Goal: Information Seeking & Learning: Find specific fact

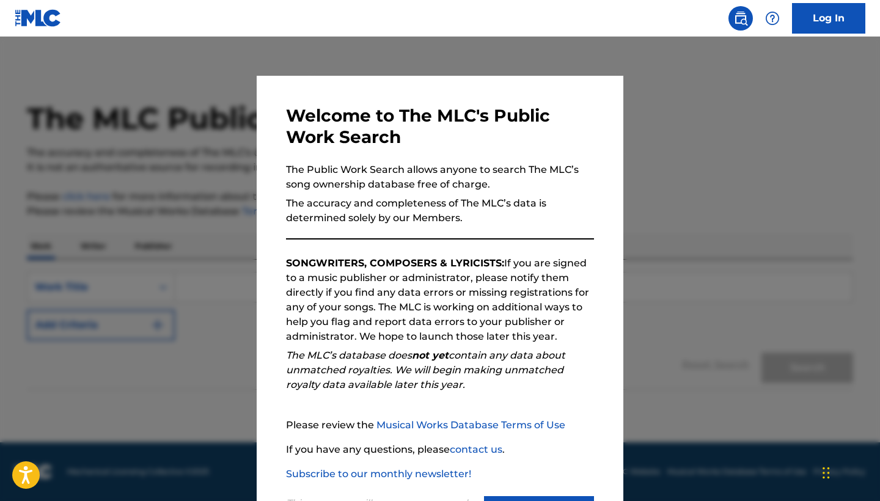
scroll to position [58, 0]
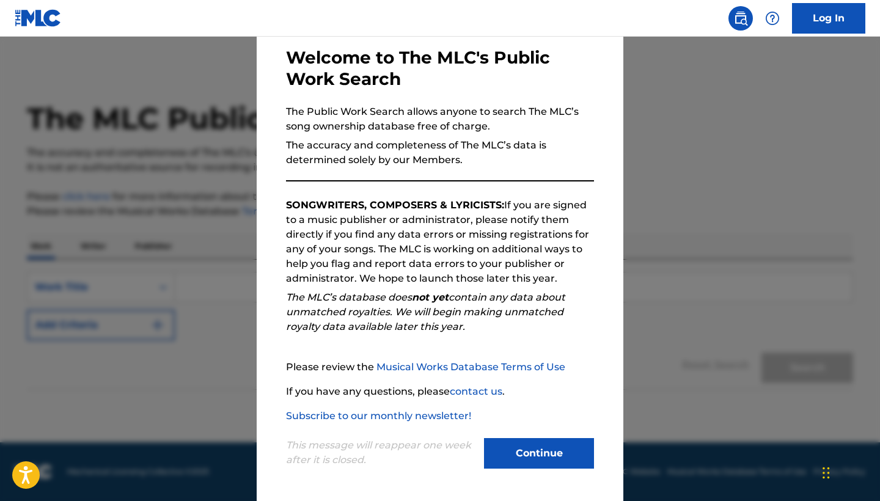
click at [529, 450] on button "Continue" at bounding box center [539, 453] width 110 height 31
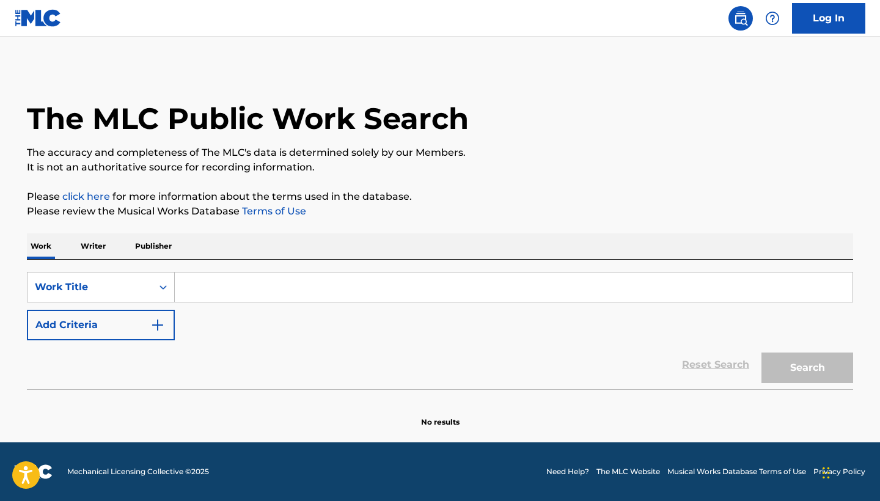
click at [222, 286] on input "Search Form" at bounding box center [513, 286] width 677 height 29
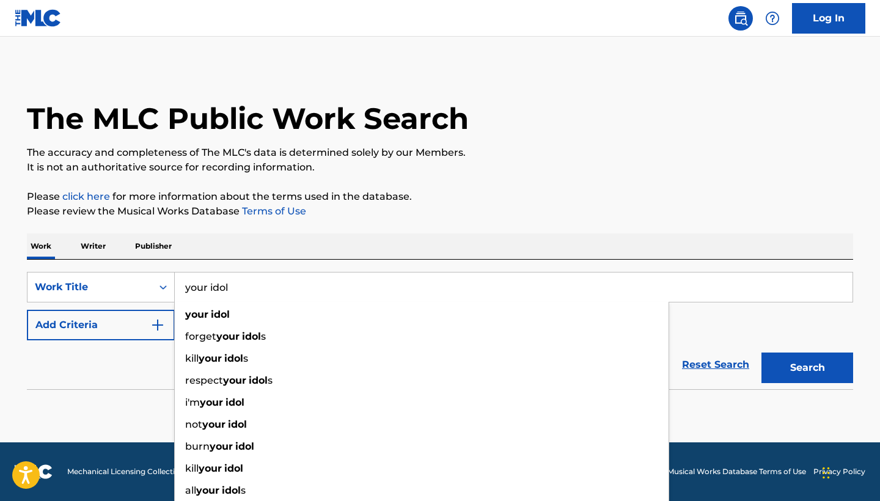
click at [807, 368] on button "Search" at bounding box center [807, 367] width 92 height 31
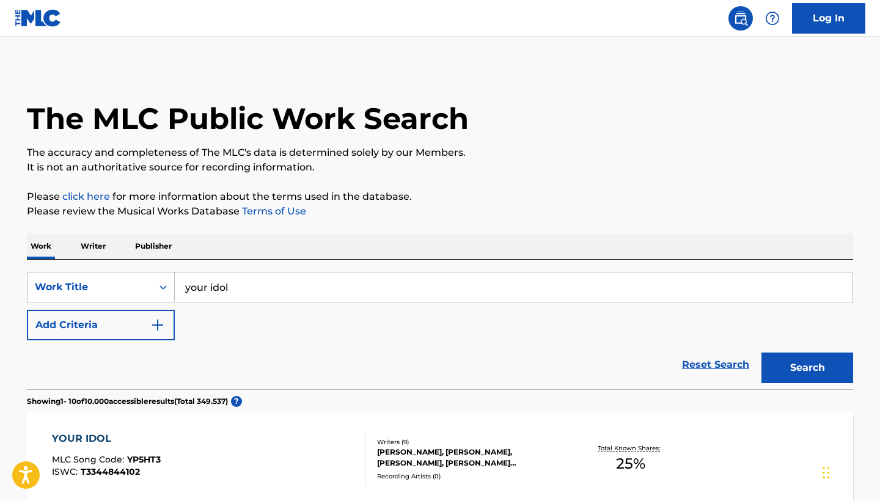
scroll to position [0, 0]
click at [263, 286] on input "your idol" at bounding box center [513, 286] width 677 height 29
click at [807, 368] on button "Search" at bounding box center [807, 367] width 92 height 31
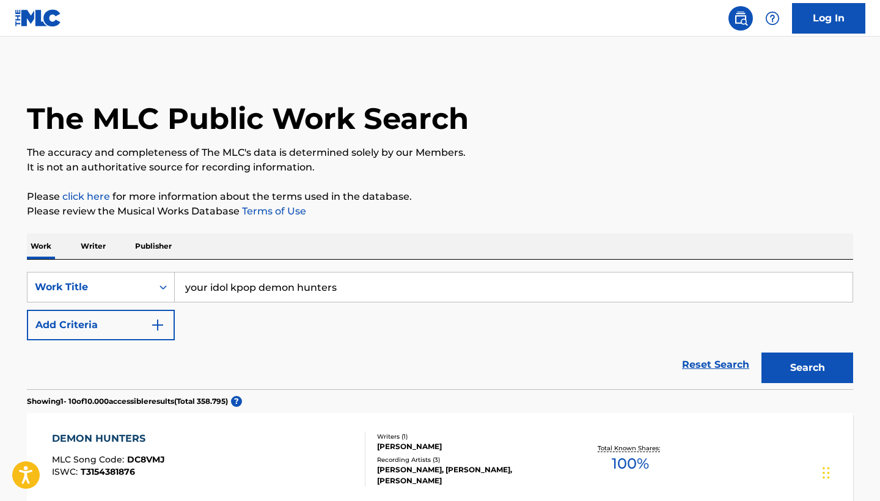
drag, startPoint x: 362, startPoint y: 292, endPoint x: 229, endPoint y: 287, distance: 133.2
click at [229, 287] on input "your idol kpop demon hunters" at bounding box center [513, 286] width 677 height 29
type input "your idol"
click at [807, 368] on button "Search" at bounding box center [807, 367] width 92 height 31
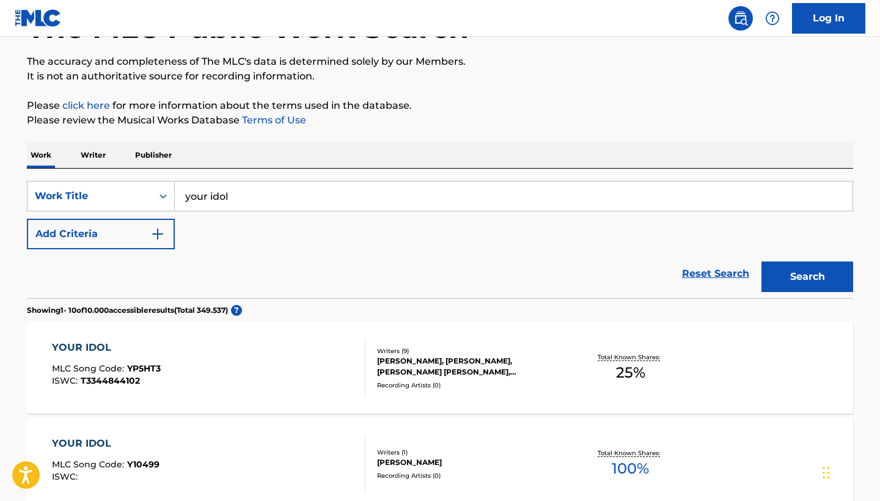
scroll to position [93, 0]
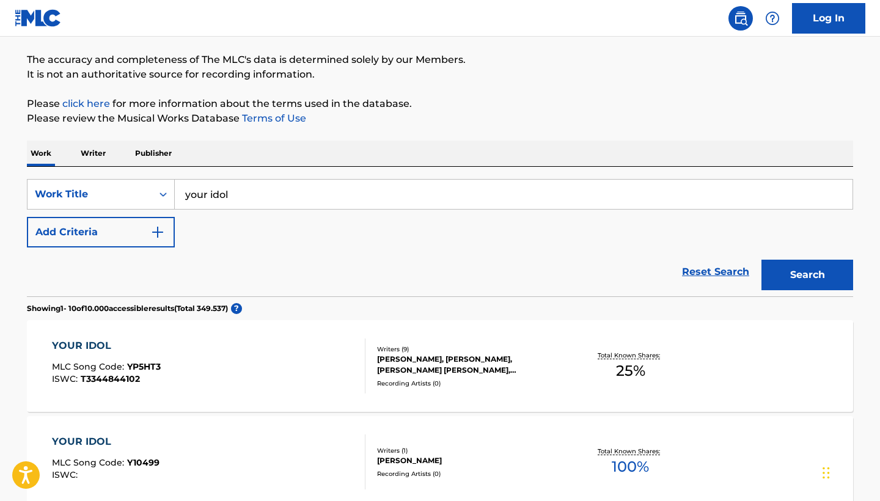
click at [446, 365] on div "[PERSON_NAME], [PERSON_NAME], [PERSON_NAME] [PERSON_NAME], [PERSON_NAME], [PERS…" at bounding box center [469, 365] width 184 height 22
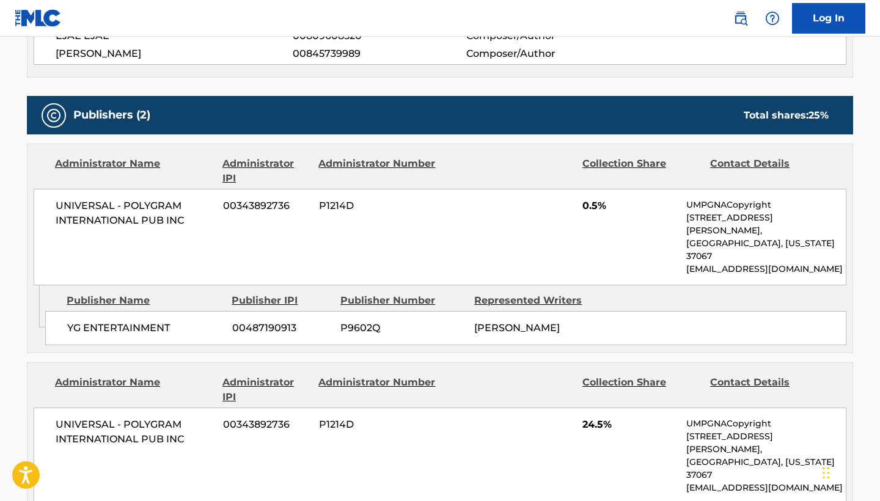
scroll to position [611, 1]
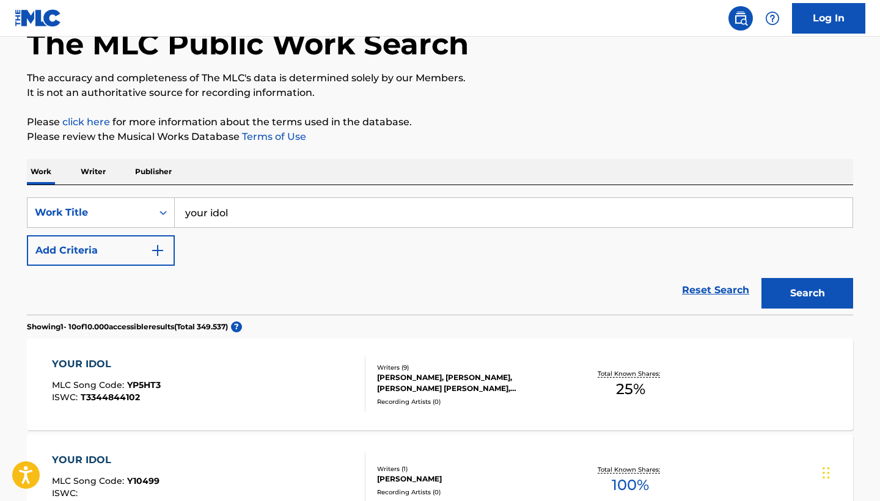
scroll to position [82, 0]
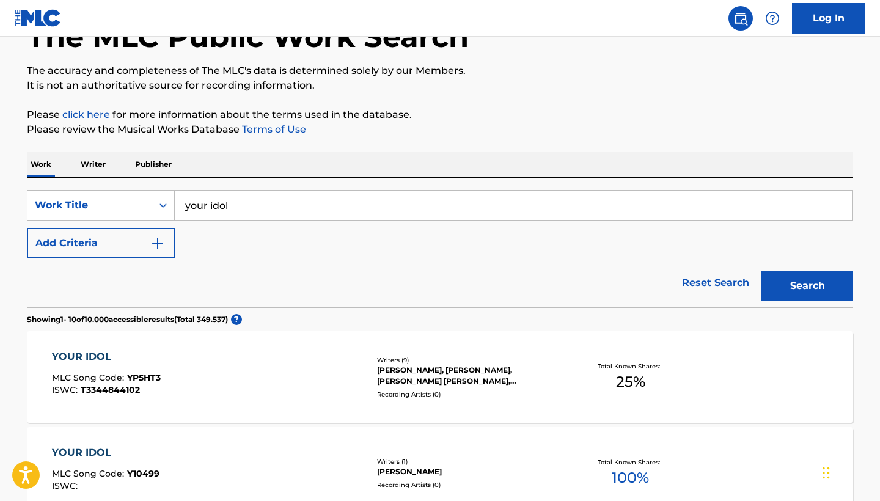
click at [87, 166] on p "Writer" at bounding box center [93, 164] width 32 height 26
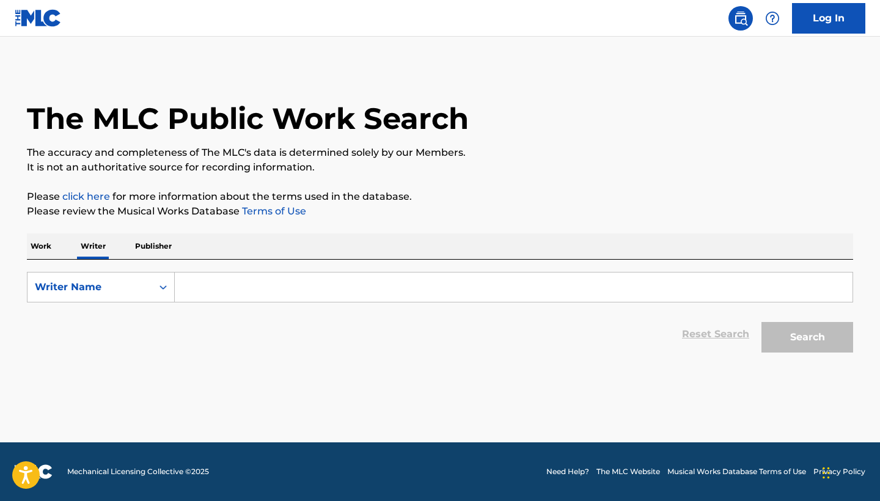
click at [43, 250] on p "Work" at bounding box center [41, 246] width 28 height 26
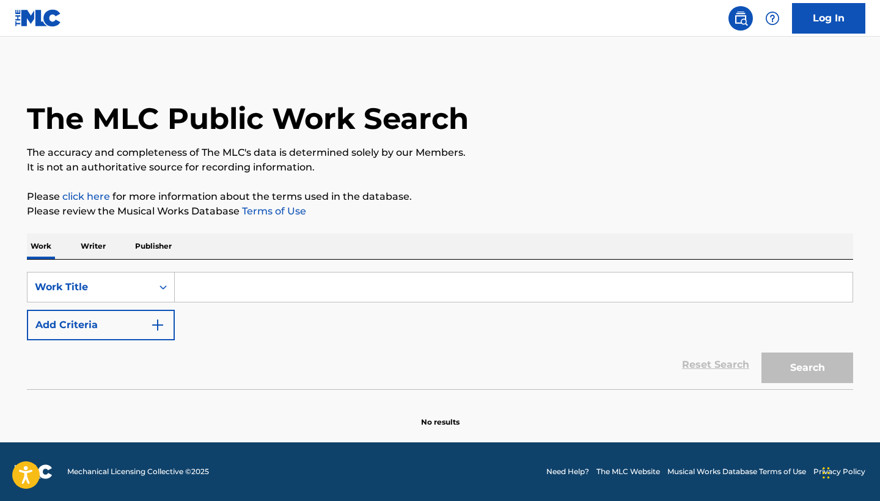
click at [96, 243] on p "Writer" at bounding box center [93, 246] width 32 height 26
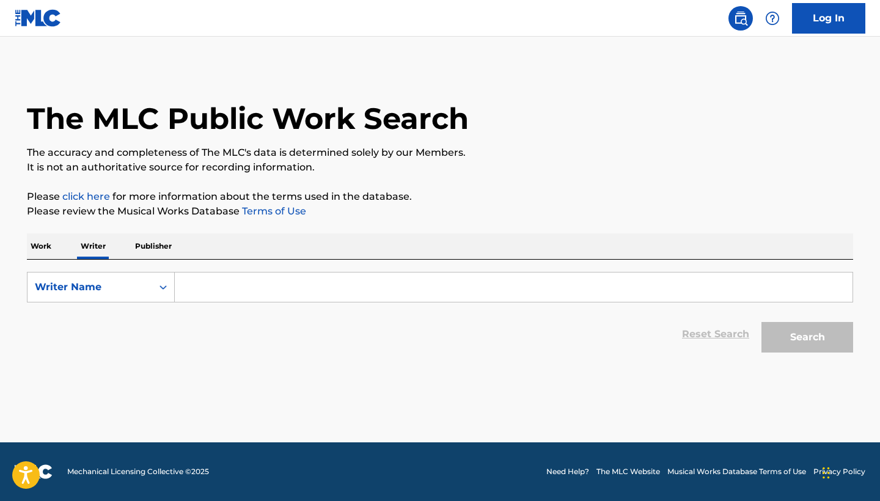
click at [263, 274] on input "Search Form" at bounding box center [513, 286] width 677 height 29
paste input "[PERSON_NAME]"
click at [807, 337] on button "Search" at bounding box center [807, 337] width 92 height 31
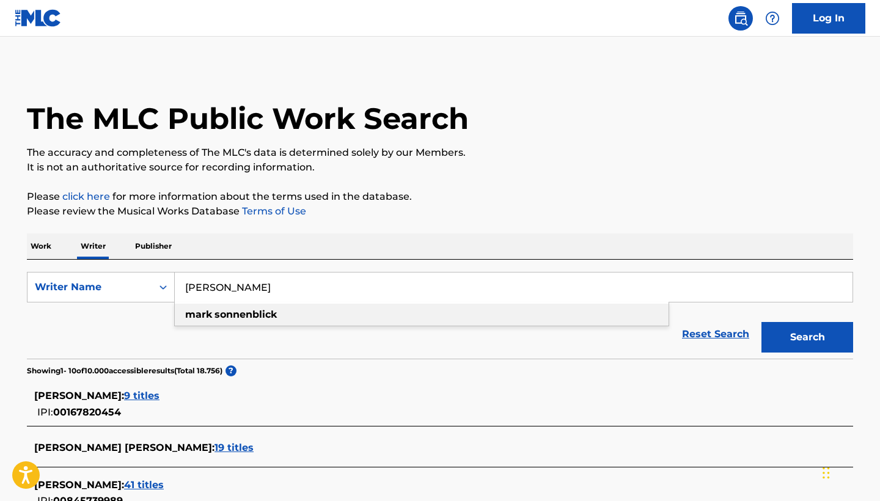
click at [266, 313] on strong "sonnenblick" at bounding box center [245, 314] width 62 height 12
type input "[PERSON_NAME]"
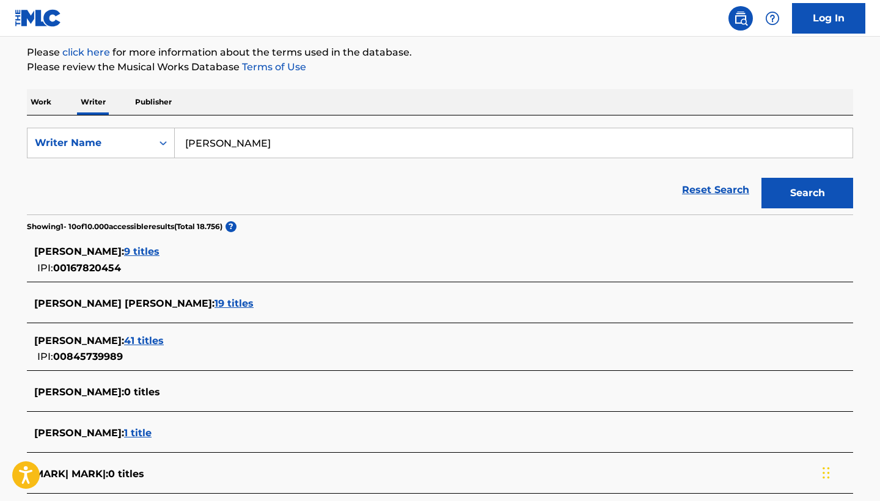
scroll to position [216, 0]
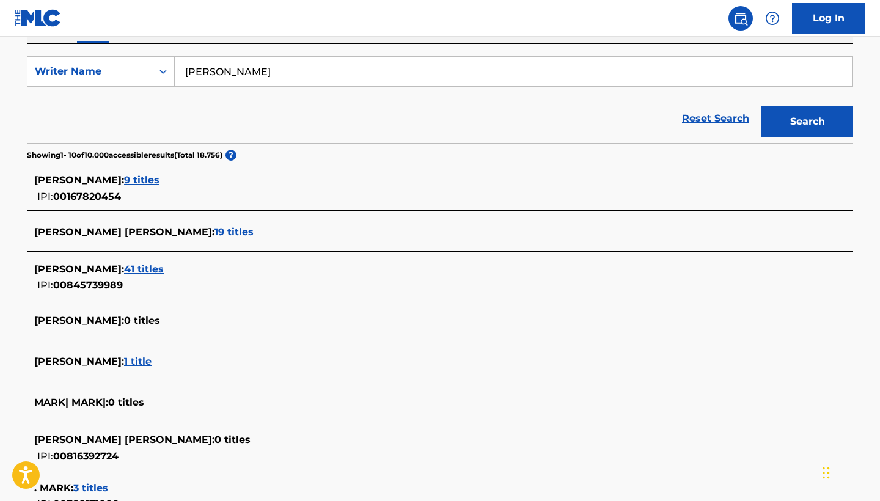
click at [159, 272] on span "41 titles" at bounding box center [144, 269] width 40 height 12
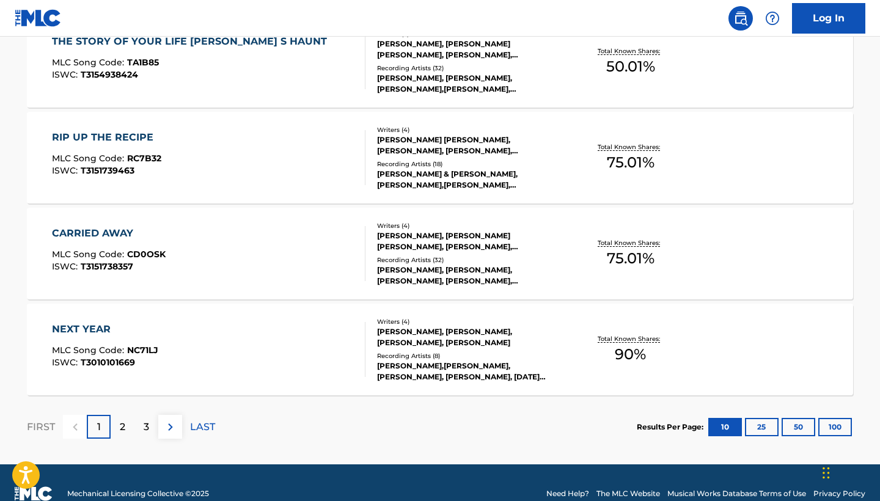
scroll to position [973, 0]
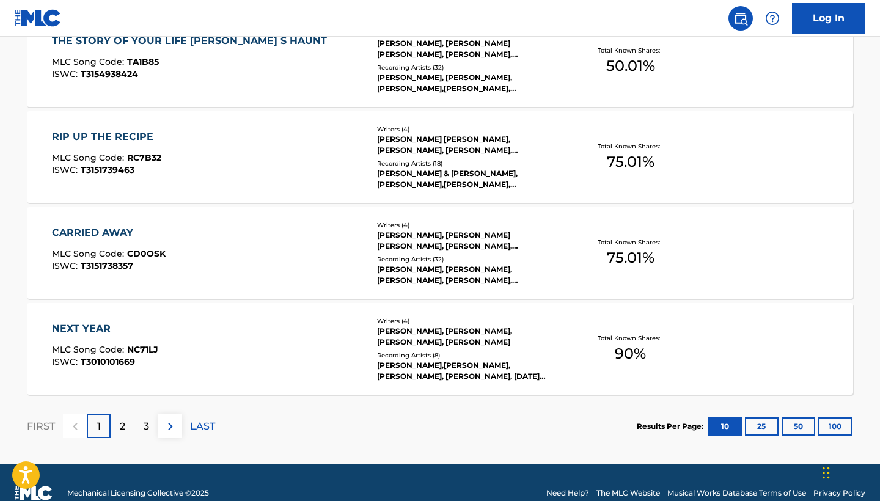
click at [126, 421] on div "2" at bounding box center [123, 426] width 24 height 24
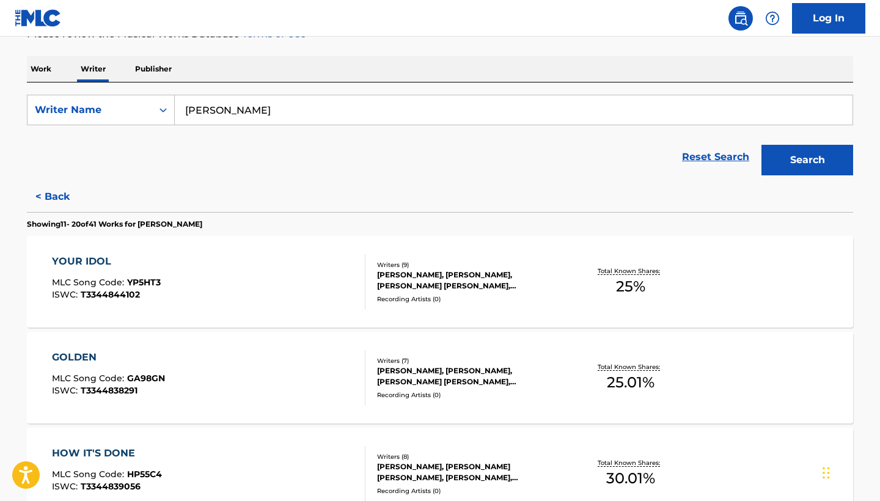
scroll to position [183, 0]
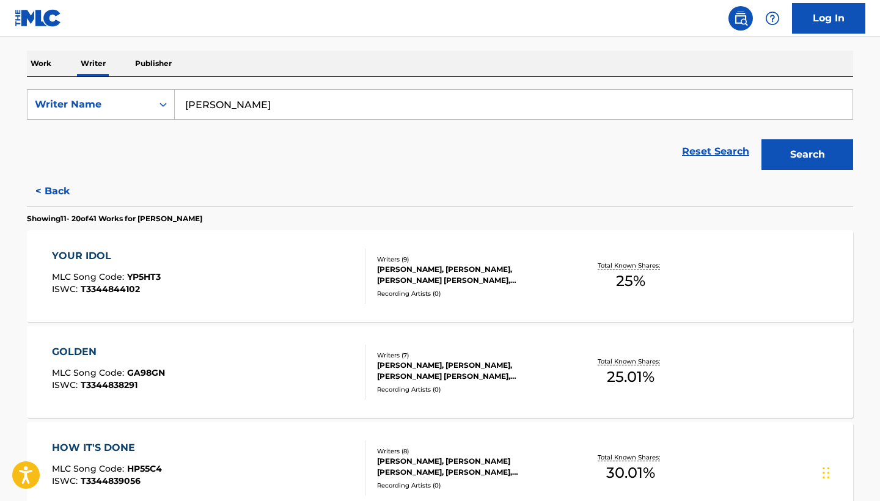
click at [86, 251] on div "YOUR IDOL" at bounding box center [106, 256] width 109 height 15
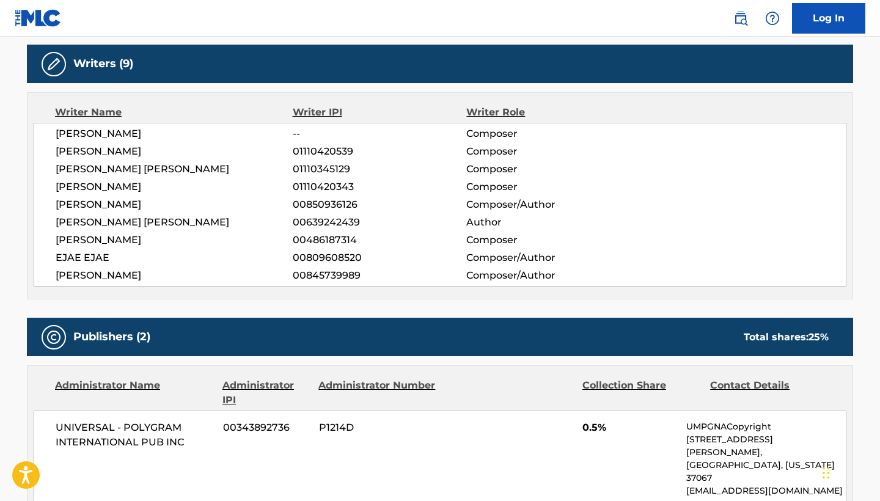
scroll to position [377, 0]
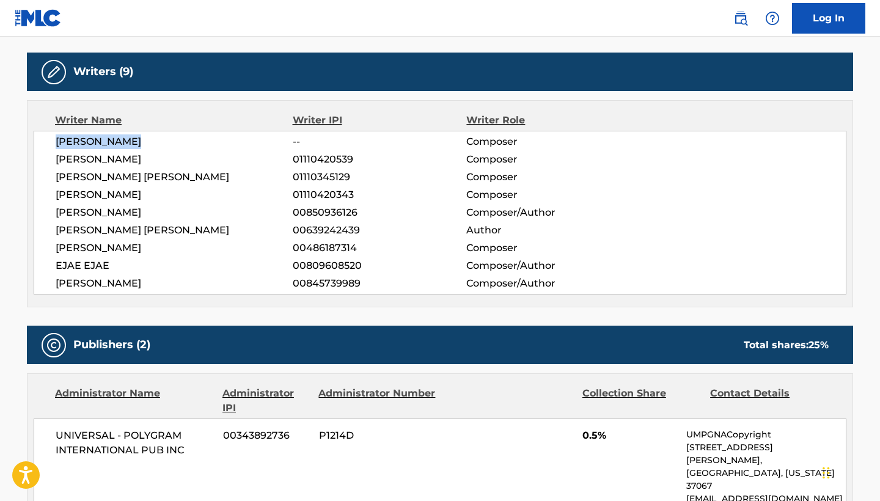
drag, startPoint x: 49, startPoint y: 136, endPoint x: 161, endPoint y: 143, distance: 112.6
click at [161, 143] on div "[PERSON_NAME] -- Composer [PERSON_NAME] 01110420539 Composer [PERSON_NAME] [PER…" at bounding box center [440, 213] width 812 height 164
copy span "[PERSON_NAME]"
click at [54, 158] on div "[PERSON_NAME] -- Composer [PERSON_NAME] 01110420539 Composer [PERSON_NAME] [PER…" at bounding box center [440, 213] width 812 height 164
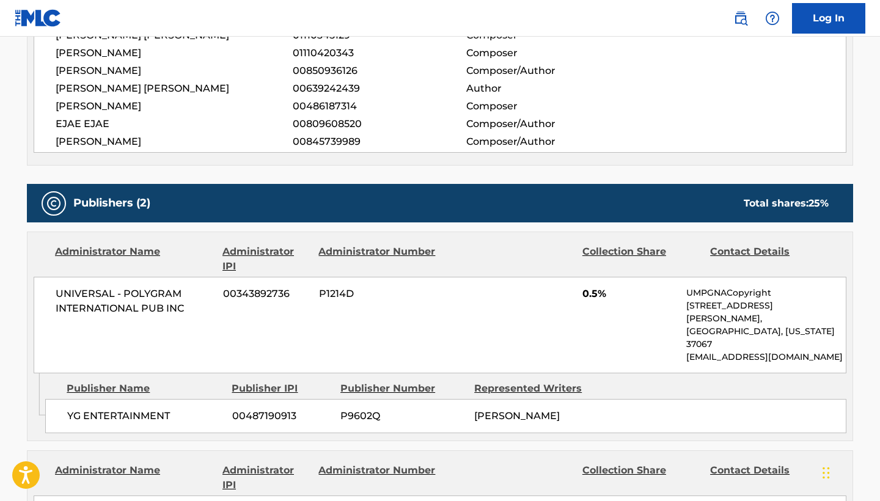
scroll to position [520, 0]
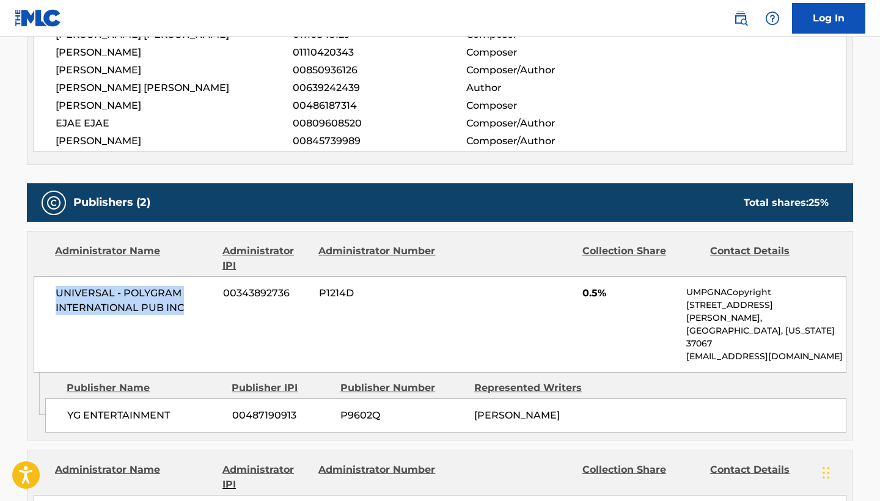
drag, startPoint x: 51, startPoint y: 290, endPoint x: 231, endPoint y: 327, distance: 183.9
click at [231, 327] on div "UNIVERSAL - POLYGRAM INTERNATIONAL PUB INC 00343892736 P1214D 0.5% UMPGNACopyri…" at bounding box center [440, 324] width 812 height 97
copy span "UNIVERSAL - POLYGRAM INTERNATIONAL PUB INC"
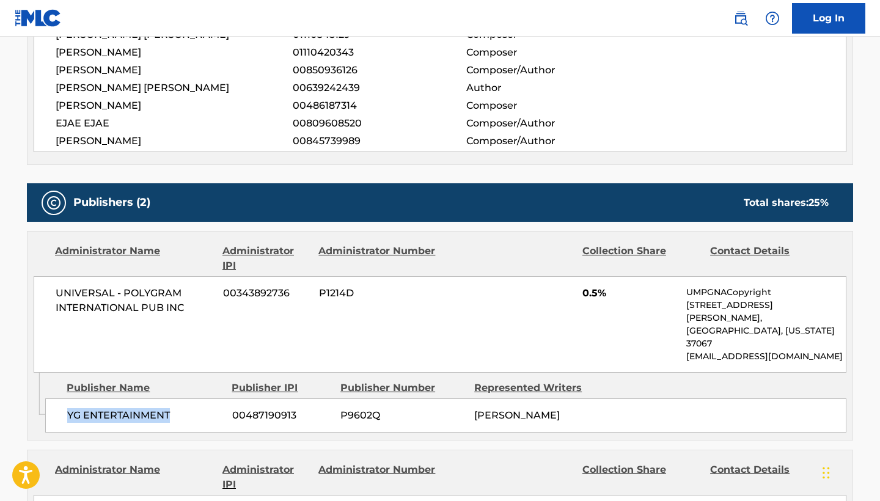
drag, startPoint x: 68, startPoint y: 388, endPoint x: 180, endPoint y: 388, distance: 111.2
click at [180, 408] on span "YG ENTERTAINMENT" at bounding box center [145, 415] width 156 height 15
copy span "YG ENTERTAINMENT"
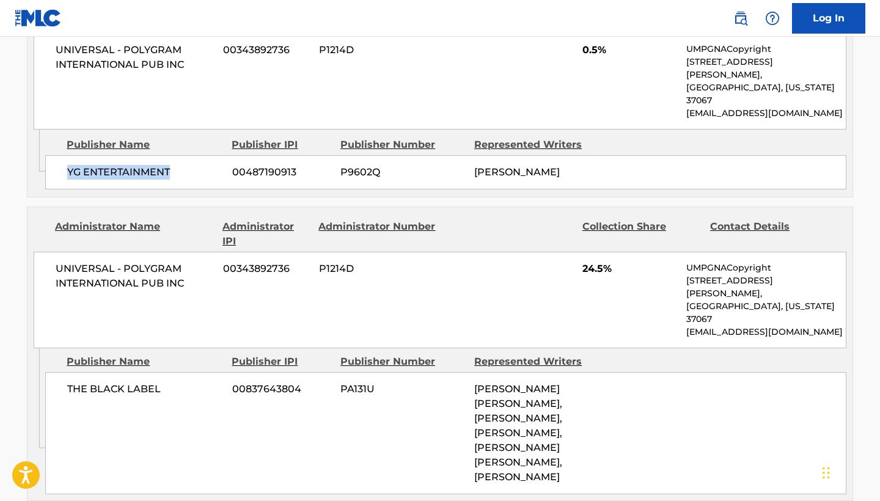
scroll to position [763, 0]
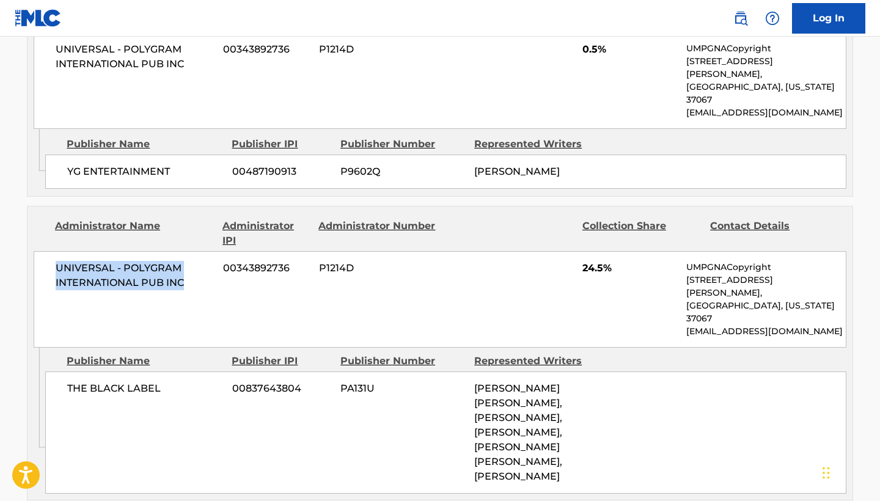
drag, startPoint x: 52, startPoint y: 238, endPoint x: 189, endPoint y: 253, distance: 138.3
click at [189, 253] on div "UNIVERSAL - POLYGRAM INTERNATIONAL PUB INC 00343892736 P1214D 24.5% UMPGNACopyr…" at bounding box center [440, 299] width 812 height 97
copy span "UNIVERSAL - POLYGRAM INTERNATIONAL PUB INC"
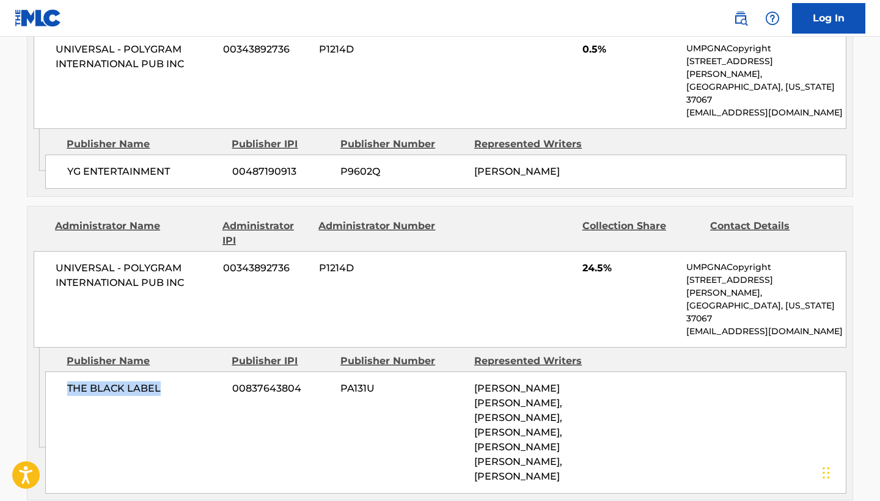
drag, startPoint x: 163, startPoint y: 333, endPoint x: 64, endPoint y: 335, distance: 99.6
click at [63, 371] on div "THE BLACK LABEL 00837643804 PA131U [PERSON_NAME] [PERSON_NAME], [PERSON_NAME], …" at bounding box center [445, 432] width 801 height 122
copy span "THE BLACK LABEL"
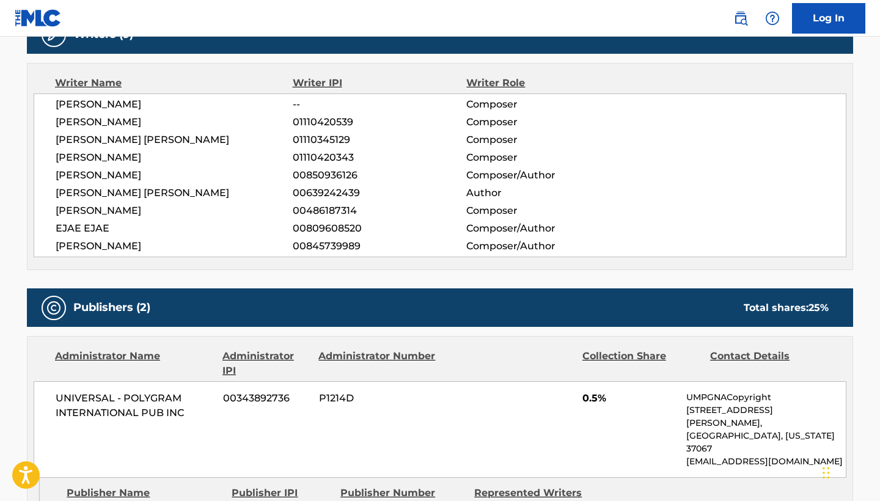
scroll to position [414, 0]
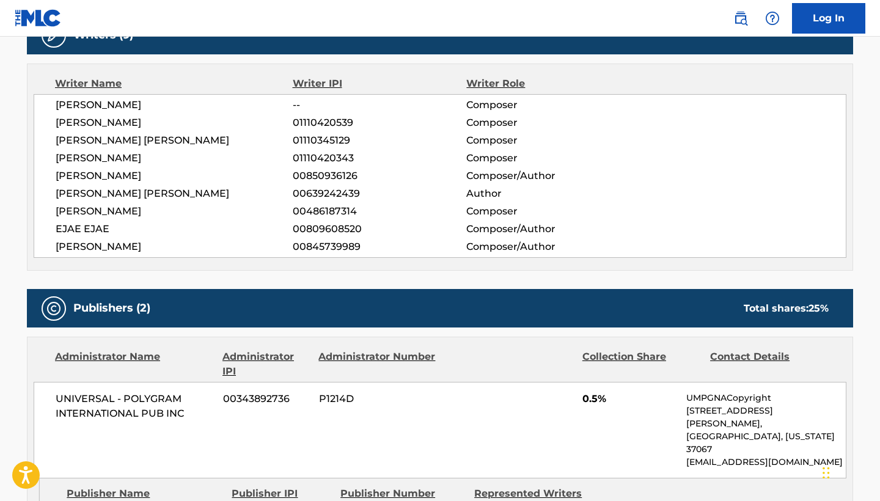
click at [148, 124] on span "[PERSON_NAME]" at bounding box center [174, 122] width 237 height 15
drag, startPoint x: 152, startPoint y: 123, endPoint x: 46, endPoint y: 123, distance: 106.3
click at [46, 123] on div "[PERSON_NAME] -- Composer [PERSON_NAME] 01110420539 Composer [PERSON_NAME] [PER…" at bounding box center [440, 176] width 812 height 164
copy span "[PERSON_NAME]"
drag, startPoint x: 128, startPoint y: 138, endPoint x: 45, endPoint y: 140, distance: 83.1
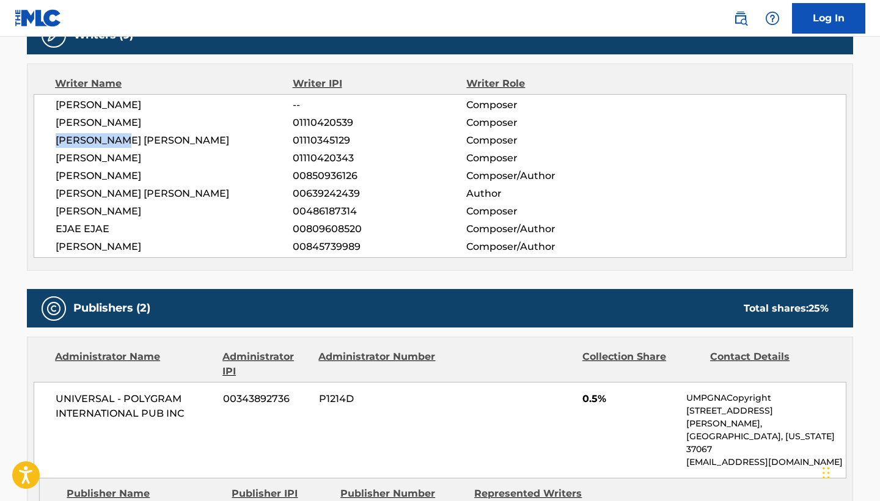
click at [45, 140] on div "[PERSON_NAME] -- Composer [PERSON_NAME] 01110420539 Composer [PERSON_NAME] [PER…" at bounding box center [440, 176] width 812 height 164
copy span "[PERSON_NAME] [PERSON_NAME]"
drag, startPoint x: 147, startPoint y: 161, endPoint x: 54, endPoint y: 160, distance: 92.8
click at [54, 160] on div "[PERSON_NAME] -- Composer [PERSON_NAME] 01110420539 Composer [PERSON_NAME] [PER…" at bounding box center [440, 176] width 812 height 164
copy span "[PERSON_NAME]"
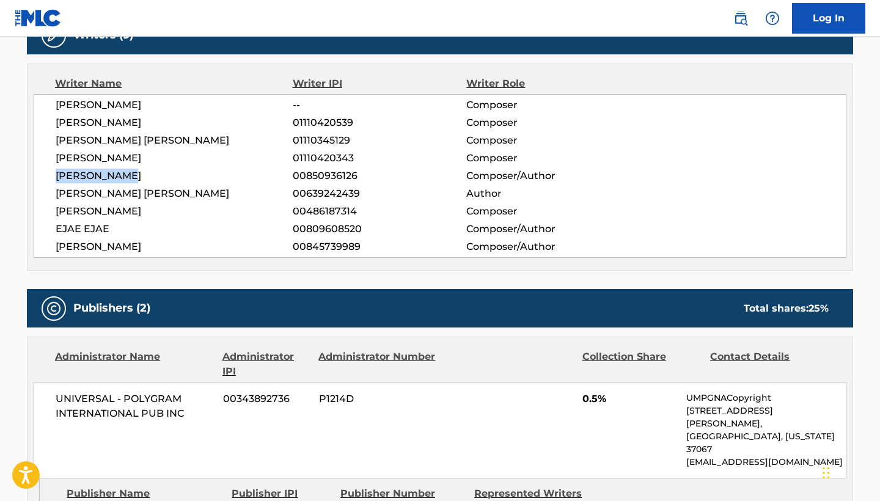
drag, startPoint x: 139, startPoint y: 177, endPoint x: 50, endPoint y: 177, distance: 89.2
click at [50, 177] on div "[PERSON_NAME] -- Composer [PERSON_NAME] 01110420539 Composer [PERSON_NAME] [PER…" at bounding box center [440, 176] width 812 height 164
copy span "[PERSON_NAME]"
drag, startPoint x: 163, startPoint y: 193, endPoint x: 56, endPoint y: 192, distance: 107.5
click at [56, 192] on span "[PERSON_NAME] [PERSON_NAME]" at bounding box center [174, 193] width 237 height 15
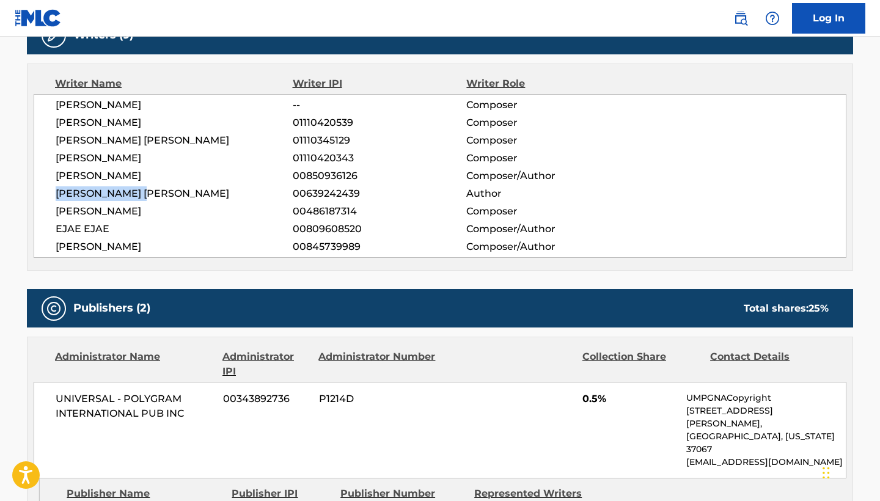
copy span "[PERSON_NAME] [PERSON_NAME]"
click at [141, 206] on span "[PERSON_NAME]" at bounding box center [174, 211] width 237 height 15
drag, startPoint x: 150, startPoint y: 211, endPoint x: 50, endPoint y: 211, distance: 99.6
click at [50, 211] on div "[PERSON_NAME] -- Composer [PERSON_NAME] 01110420539 Composer [PERSON_NAME] [PER…" at bounding box center [440, 176] width 812 height 164
click at [117, 223] on span "EJAE EJAE" at bounding box center [174, 229] width 237 height 15
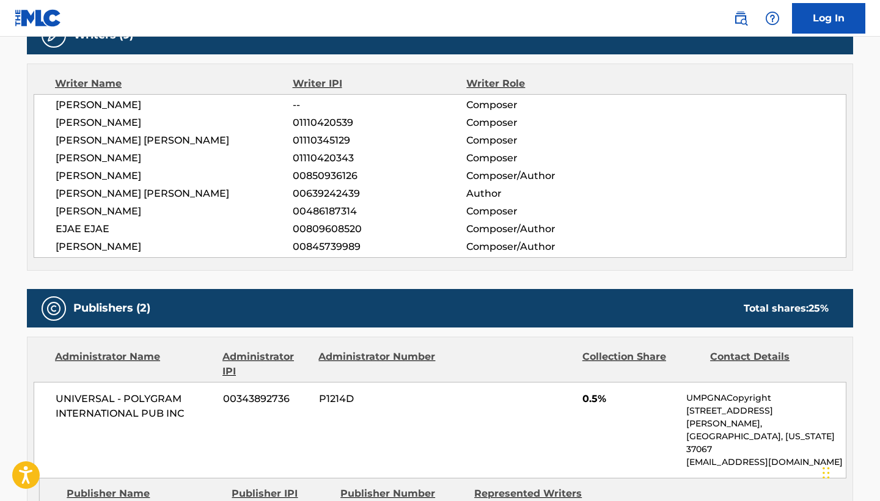
click at [104, 227] on span "EJAE EJAE" at bounding box center [174, 229] width 237 height 15
drag, startPoint x: 110, startPoint y: 227, endPoint x: 30, endPoint y: 227, distance: 80.0
click at [30, 227] on div "Writer Name Writer IPI Writer Role [PERSON_NAME] -- Composer [PERSON_NAME] 0111…" at bounding box center [440, 167] width 826 height 207
click at [101, 245] on span "[PERSON_NAME]" at bounding box center [174, 246] width 237 height 15
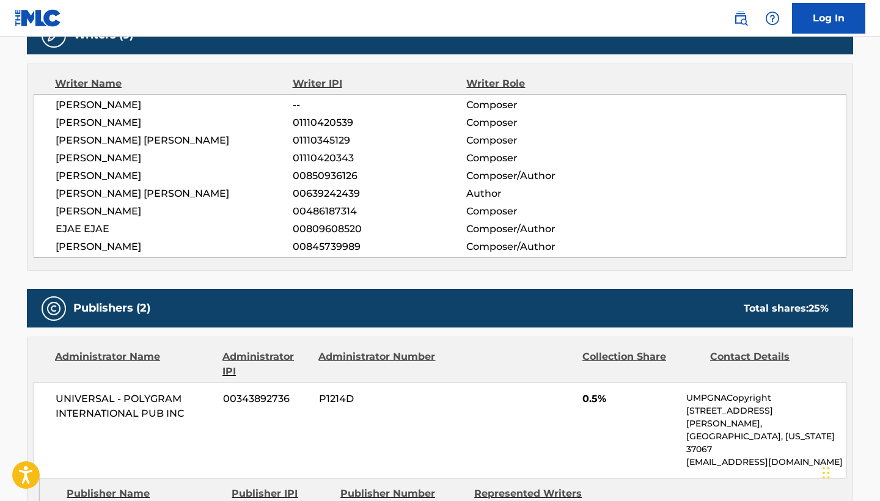
click at [164, 250] on span "[PERSON_NAME]" at bounding box center [174, 246] width 237 height 15
click at [164, 244] on span "[PERSON_NAME]" at bounding box center [174, 246] width 237 height 15
drag, startPoint x: 164, startPoint y: 244, endPoint x: 48, endPoint y: 244, distance: 116.0
click at [48, 244] on div "[PERSON_NAME] -- Composer [PERSON_NAME] 01110420539 Composer [PERSON_NAME] [PER…" at bounding box center [440, 176] width 812 height 164
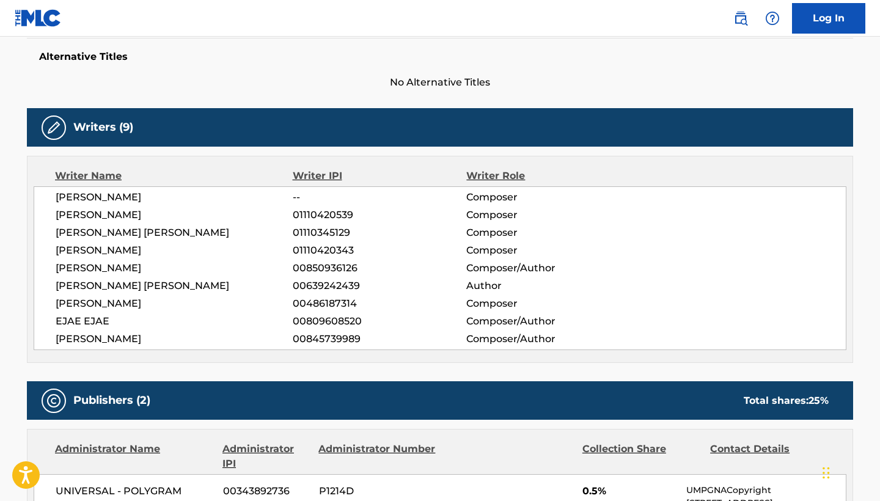
scroll to position [320, 0]
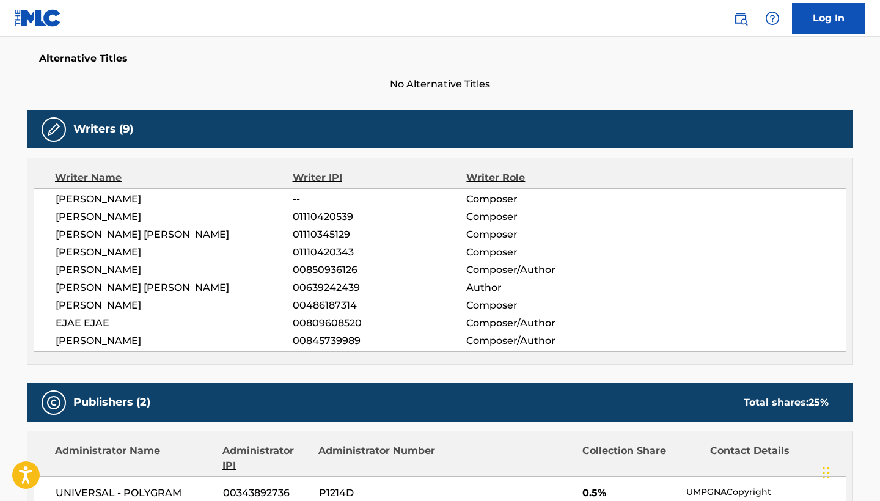
click at [114, 197] on span "[PERSON_NAME]" at bounding box center [174, 199] width 237 height 15
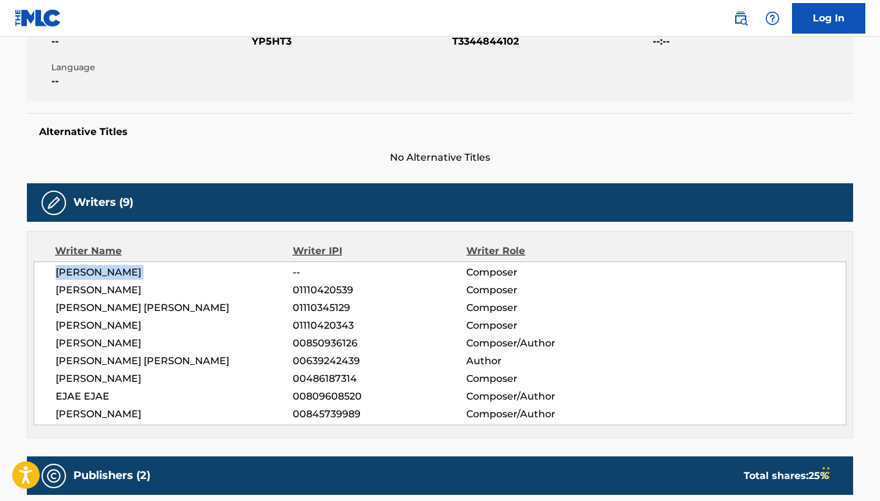
scroll to position [206, 0]
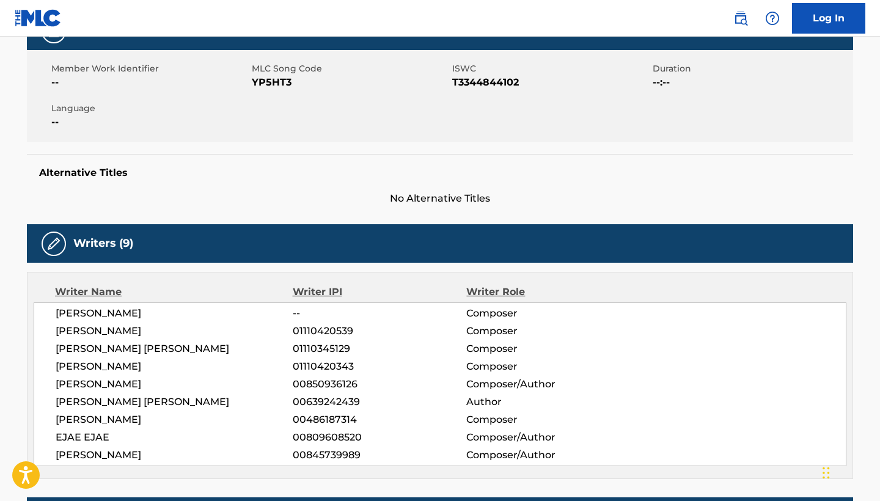
click at [104, 331] on span "[PERSON_NAME]" at bounding box center [174, 331] width 237 height 15
click at [98, 346] on span "[PERSON_NAME] [PERSON_NAME]" at bounding box center [174, 348] width 237 height 15
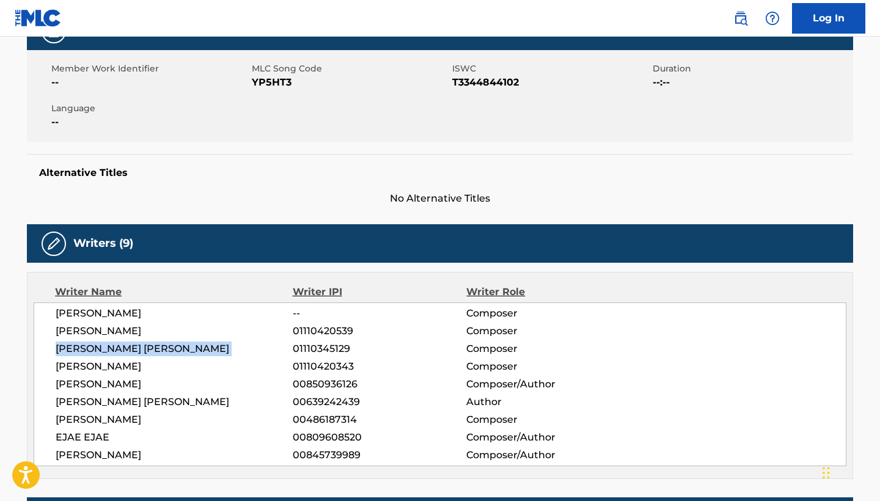
click at [98, 346] on span "[PERSON_NAME] [PERSON_NAME]" at bounding box center [174, 348] width 237 height 15
click at [104, 365] on span "[PERSON_NAME]" at bounding box center [174, 366] width 237 height 15
click at [93, 380] on span "[PERSON_NAME]" at bounding box center [174, 384] width 237 height 15
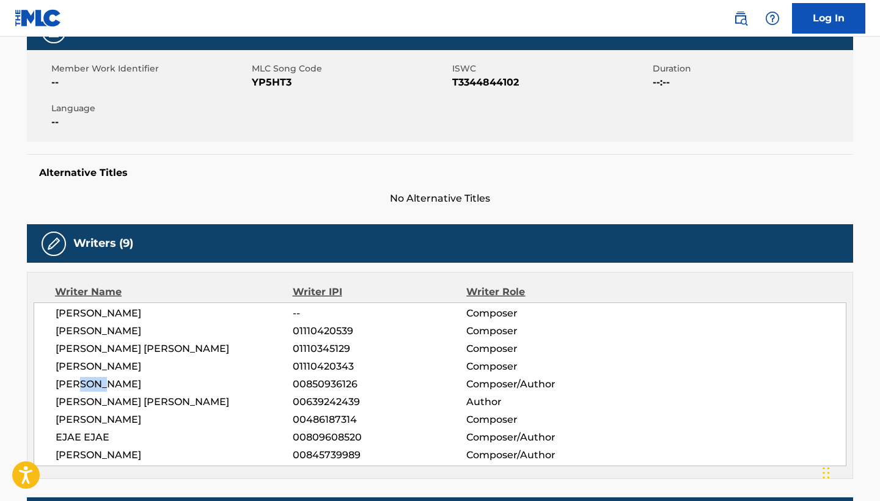
click at [93, 380] on span "[PERSON_NAME]" at bounding box center [174, 384] width 237 height 15
drag, startPoint x: 129, startPoint y: 380, endPoint x: 50, endPoint y: 380, distance: 78.8
click at [49, 380] on div "[PERSON_NAME] -- Composer [PERSON_NAME] 01110420539 Composer [PERSON_NAME] [PER…" at bounding box center [440, 384] width 812 height 164
click at [103, 400] on span "[PERSON_NAME] [PERSON_NAME]" at bounding box center [174, 402] width 237 height 15
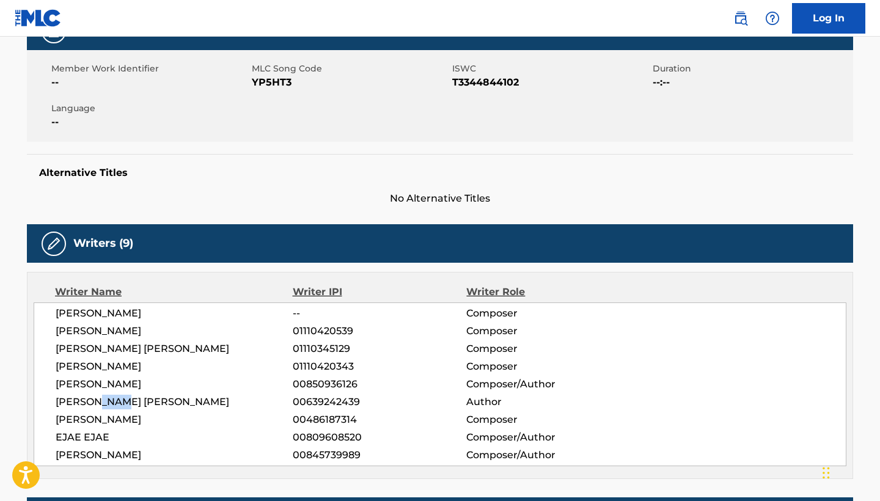
click at [103, 400] on span "[PERSON_NAME] [PERSON_NAME]" at bounding box center [174, 402] width 237 height 15
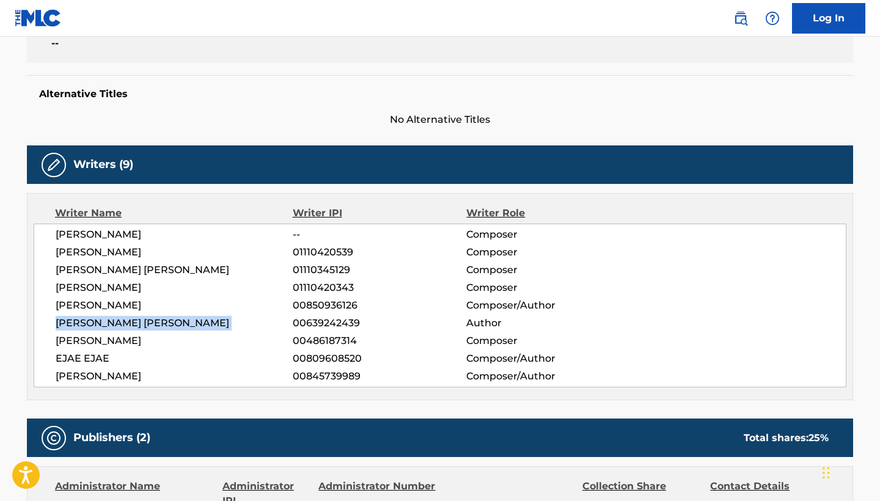
scroll to position [325, 0]
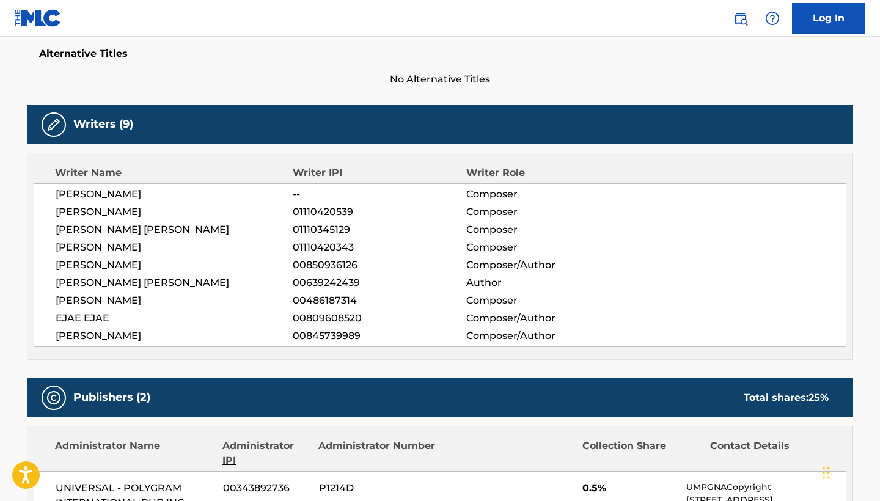
click at [89, 297] on span "[PERSON_NAME]" at bounding box center [174, 300] width 237 height 15
click at [89, 339] on span "[PERSON_NAME]" at bounding box center [174, 336] width 237 height 15
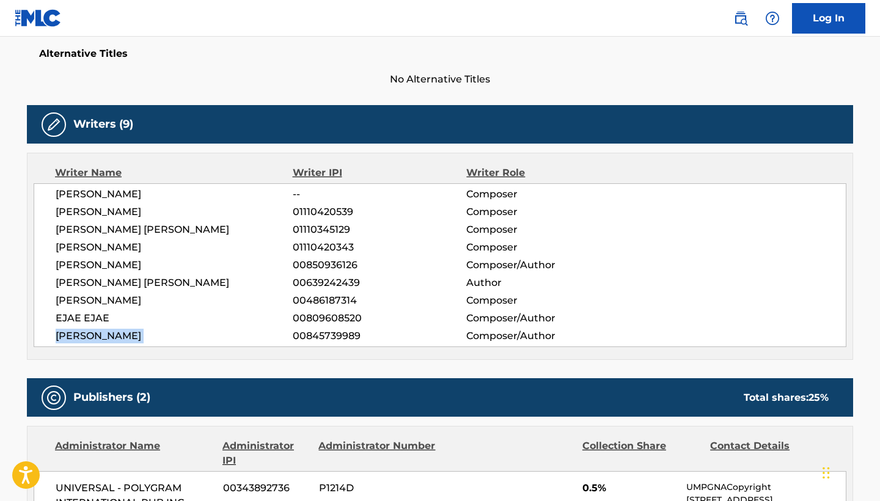
click at [89, 339] on span "[PERSON_NAME]" at bounding box center [174, 336] width 237 height 15
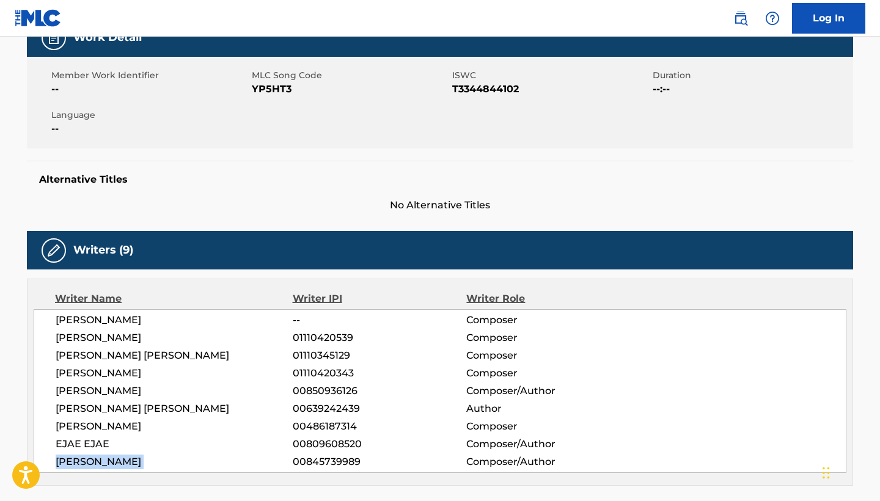
scroll to position [260, 0]
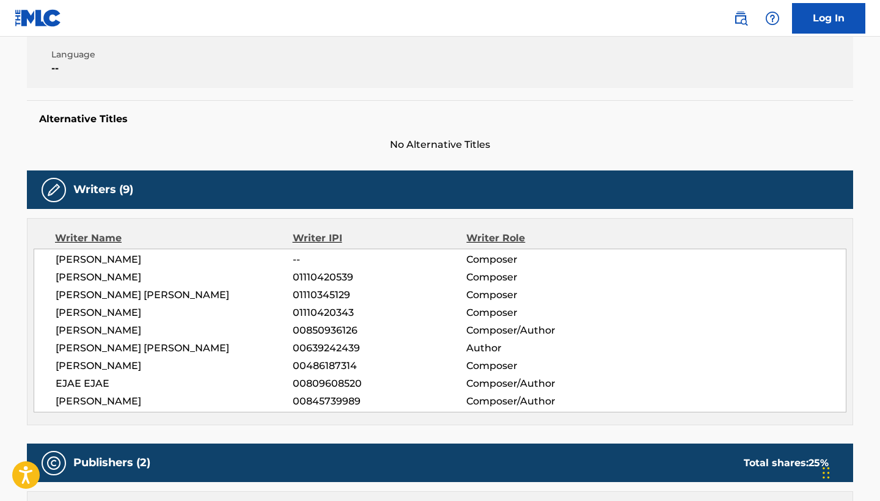
click at [95, 257] on span "[PERSON_NAME]" at bounding box center [174, 259] width 237 height 15
